Goal: Task Accomplishment & Management: Manage account settings

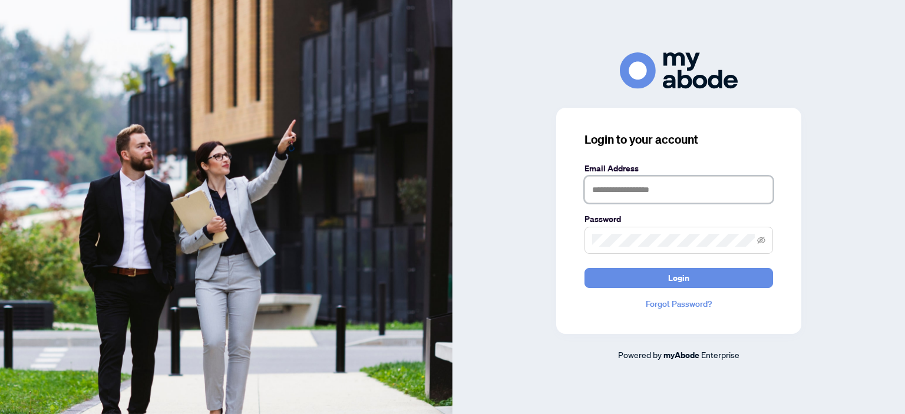
click at [614, 186] on input "text" at bounding box center [678, 189] width 188 height 27
type input "**********"
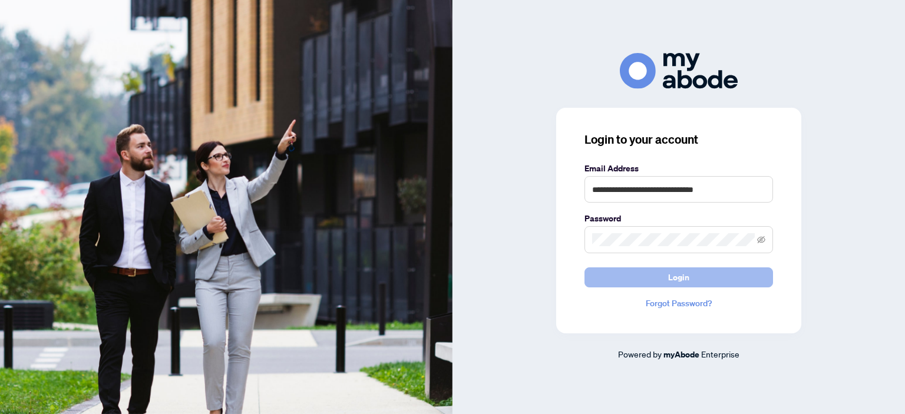
click at [624, 277] on button "Login" at bounding box center [678, 277] width 188 height 20
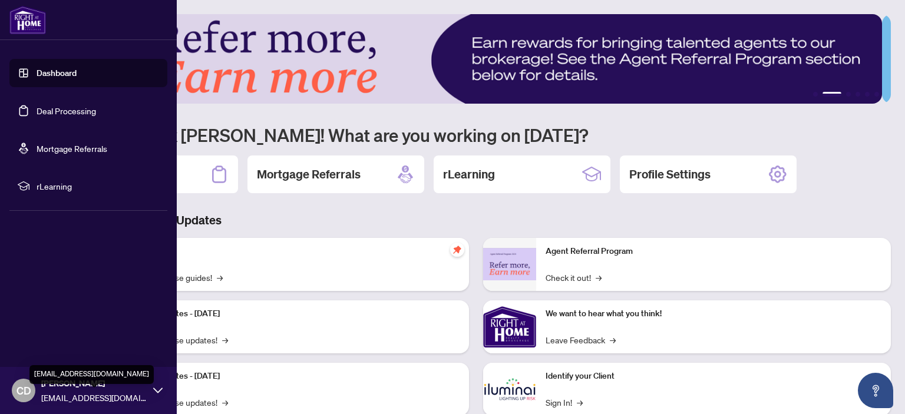
click at [128, 396] on span "[EMAIL_ADDRESS][DOMAIN_NAME]" at bounding box center [94, 397] width 106 height 13
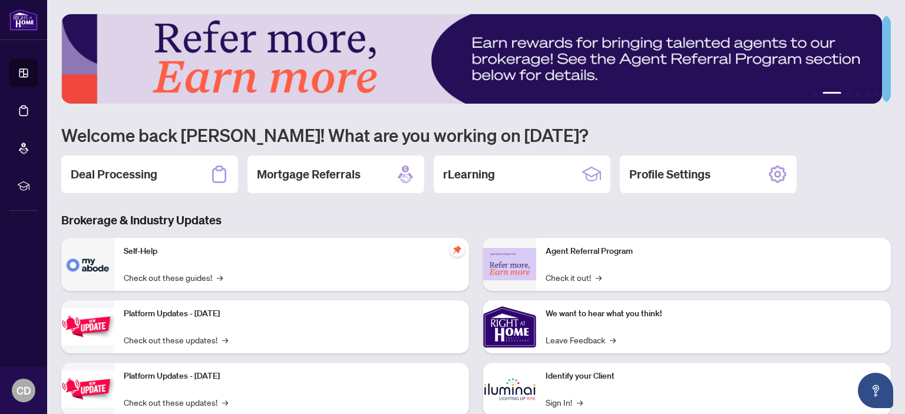
click at [335, 210] on div "1 2 3 4 5 6 Welcome back [PERSON_NAME]! What are you working on [DATE]? Deal Pr…" at bounding box center [475, 255] width 829 height 482
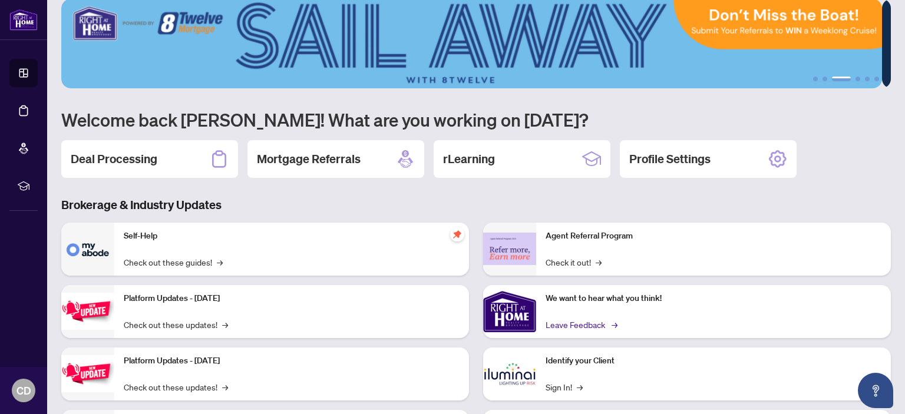
scroll to position [59, 0]
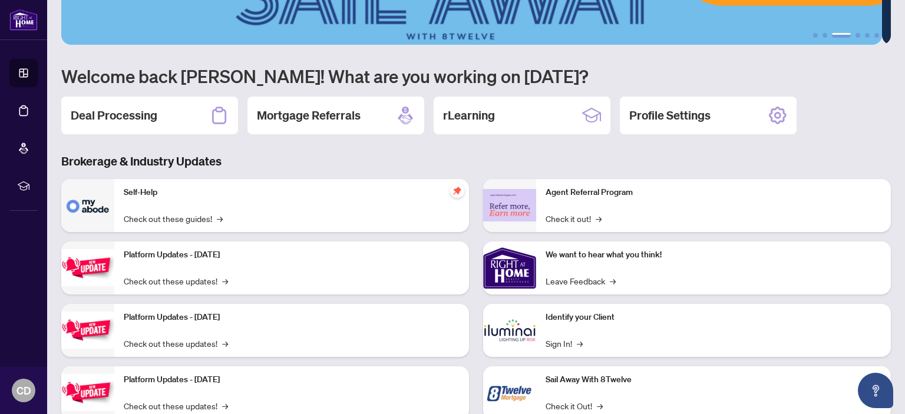
click at [551, 320] on p "Identify your Client" at bounding box center [713, 317] width 336 height 13
click at [553, 343] on link "Sign In! →" at bounding box center [563, 343] width 37 height 13
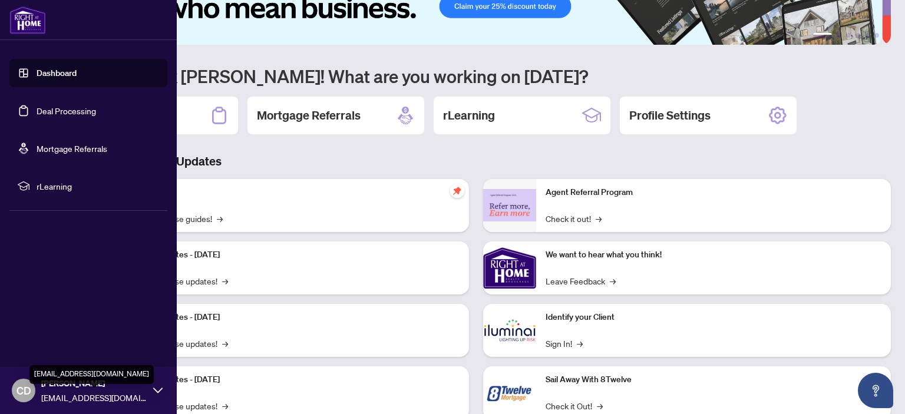
click at [94, 393] on span "[EMAIL_ADDRESS][DOMAIN_NAME]" at bounding box center [94, 397] width 106 height 13
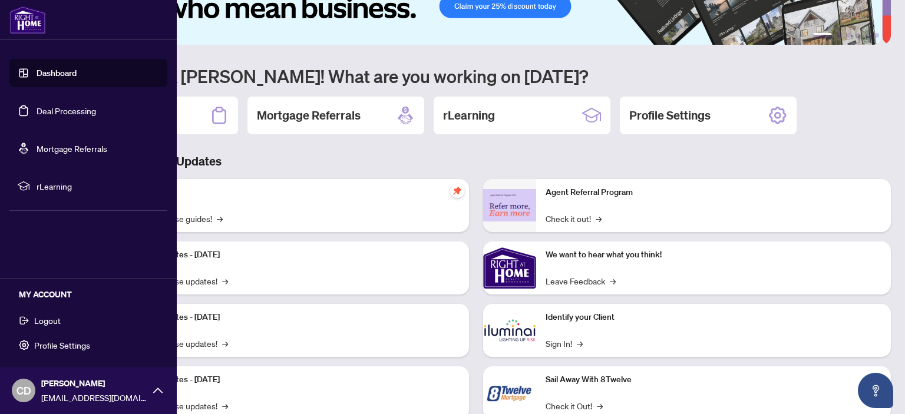
click at [47, 322] on span "Logout" at bounding box center [47, 320] width 27 height 19
